Goal: Transaction & Acquisition: Register for event/course

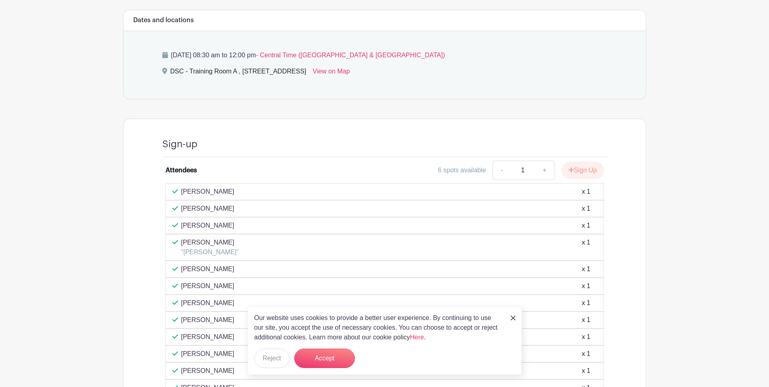
scroll to position [323, 0]
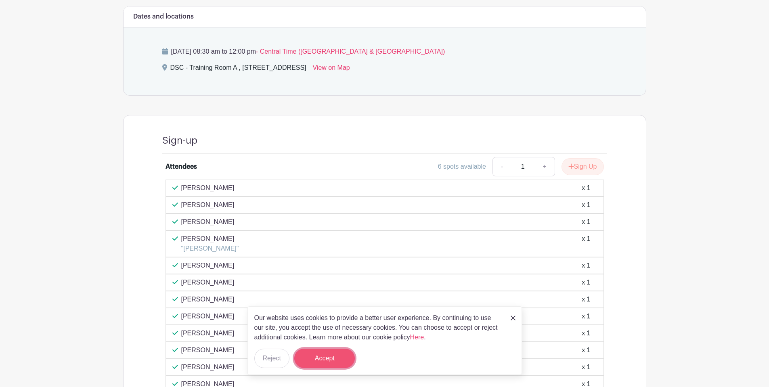
click at [344, 364] on button "Accept" at bounding box center [324, 358] width 61 height 19
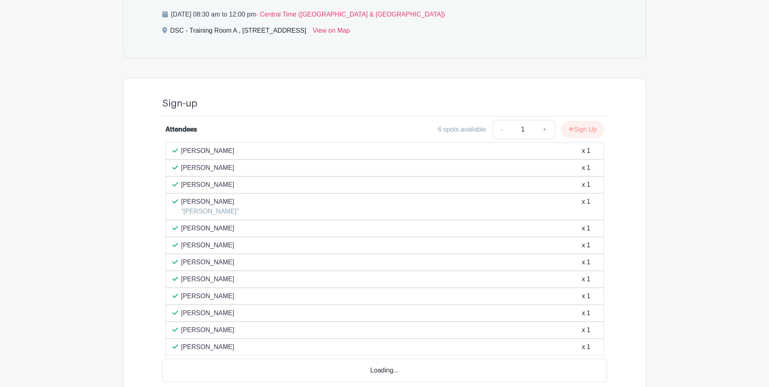
scroll to position [403, 0]
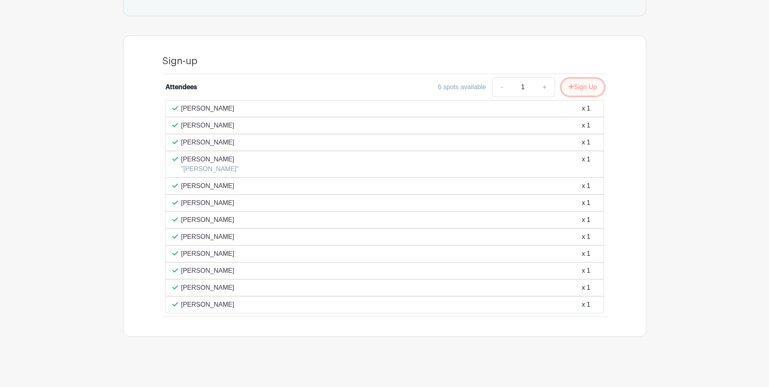
click at [573, 86] on button "Sign Up" at bounding box center [583, 87] width 42 height 17
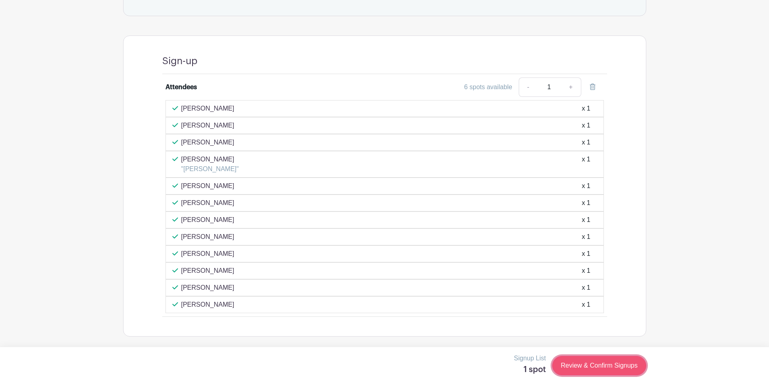
click at [586, 362] on link "Review & Confirm Signups" at bounding box center [599, 365] width 94 height 19
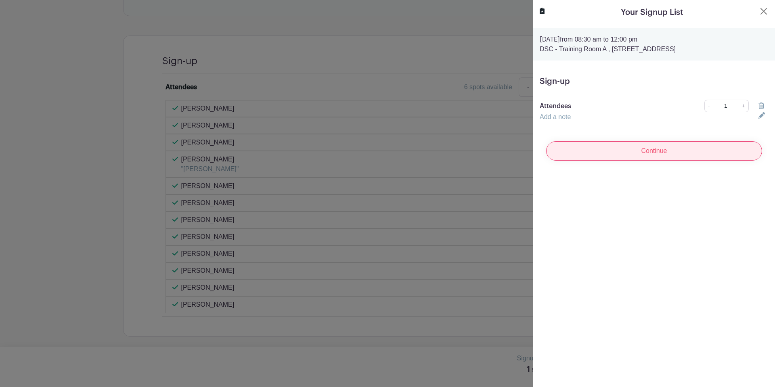
click at [620, 155] on input "Continue" at bounding box center [654, 150] width 216 height 19
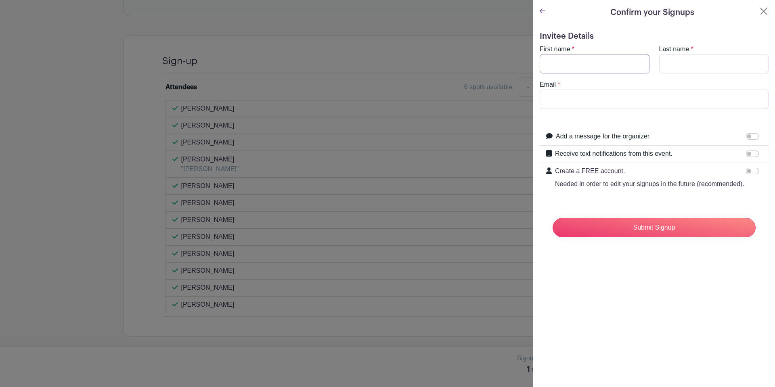
click at [563, 63] on input "First name" at bounding box center [595, 63] width 110 height 19
type input "[PERSON_NAME]"
click at [572, 100] on input "[PERSON_NAME][EMAIL_ADDRESS][DOMAIN_NAME]" at bounding box center [654, 99] width 229 height 19
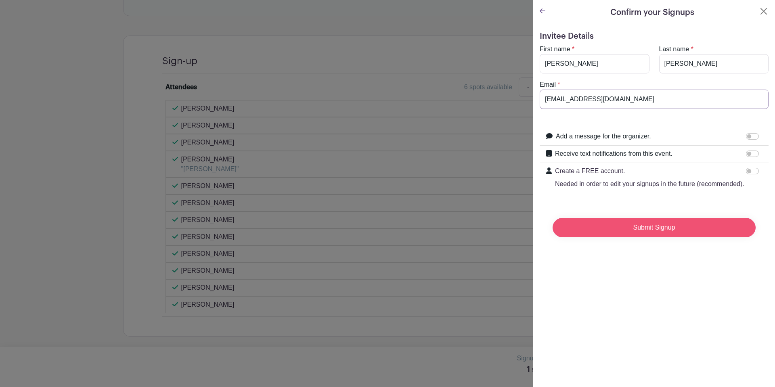
type input "[EMAIL_ADDRESS][DOMAIN_NAME]"
click at [621, 237] on input "Submit Signup" at bounding box center [654, 227] width 203 height 19
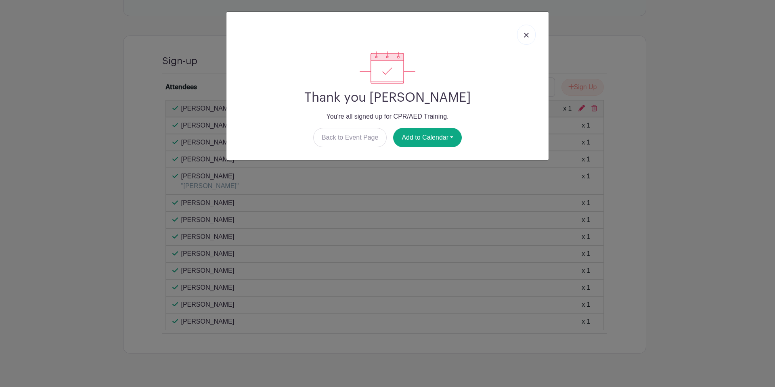
click at [530, 33] on link at bounding box center [526, 35] width 19 height 20
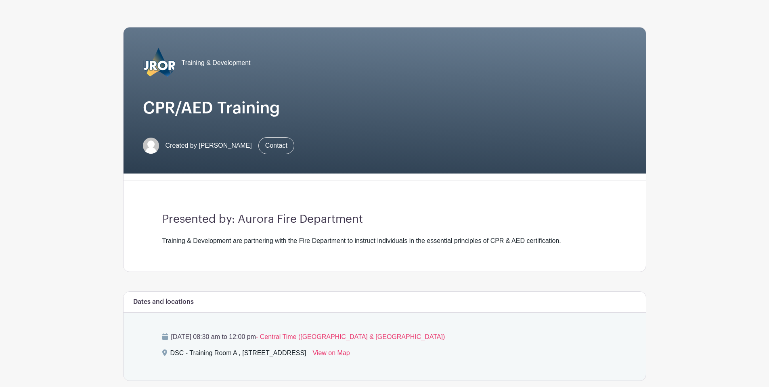
scroll to position [81, 0]
